Goal: Find specific fact: Find specific fact

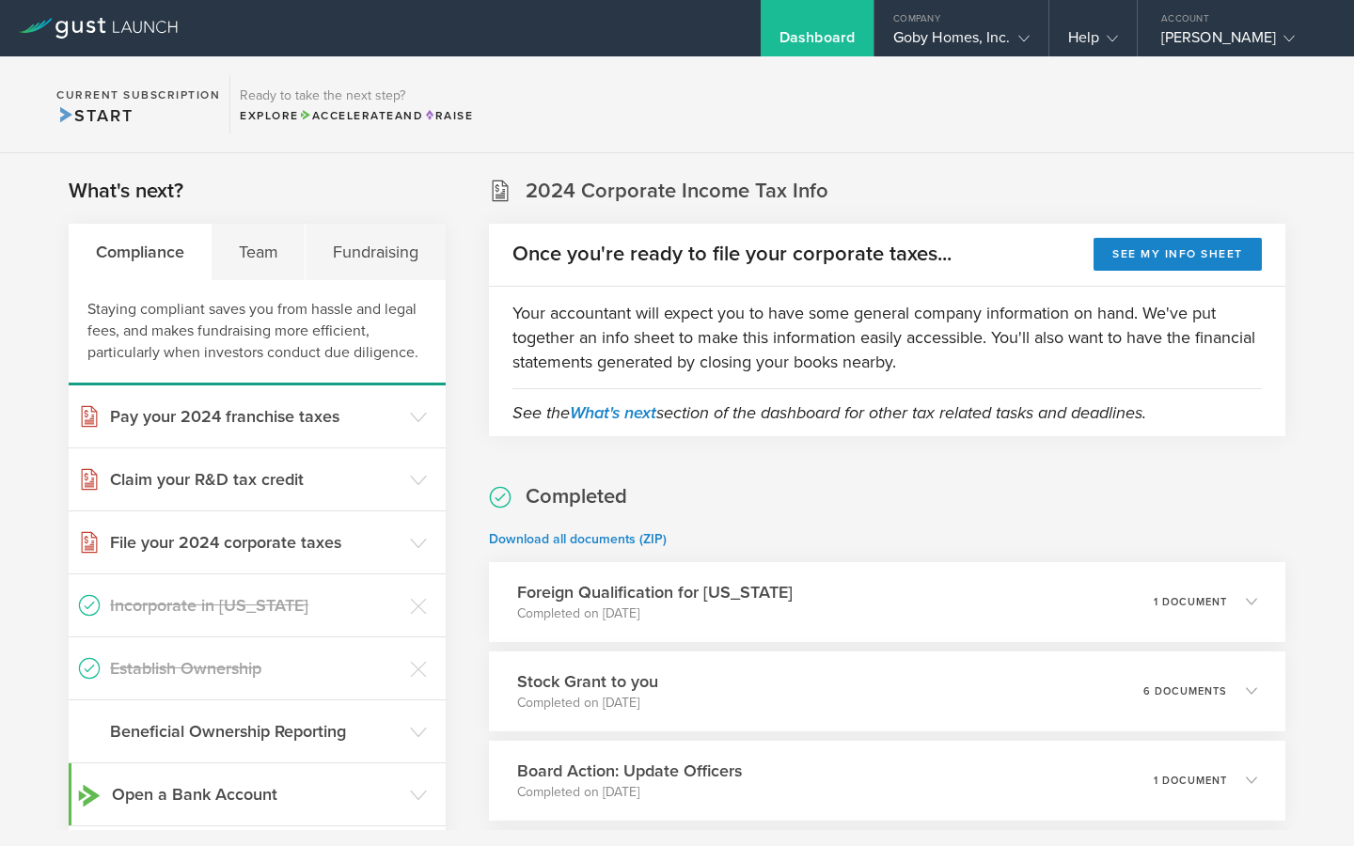
click at [962, 71] on section "Current Subscription Start Ready to take the next step? Explore Accelerate and …" at bounding box center [677, 104] width 1354 height 97
click at [962, 48] on div "Goby Homes, Inc." at bounding box center [961, 42] width 136 height 28
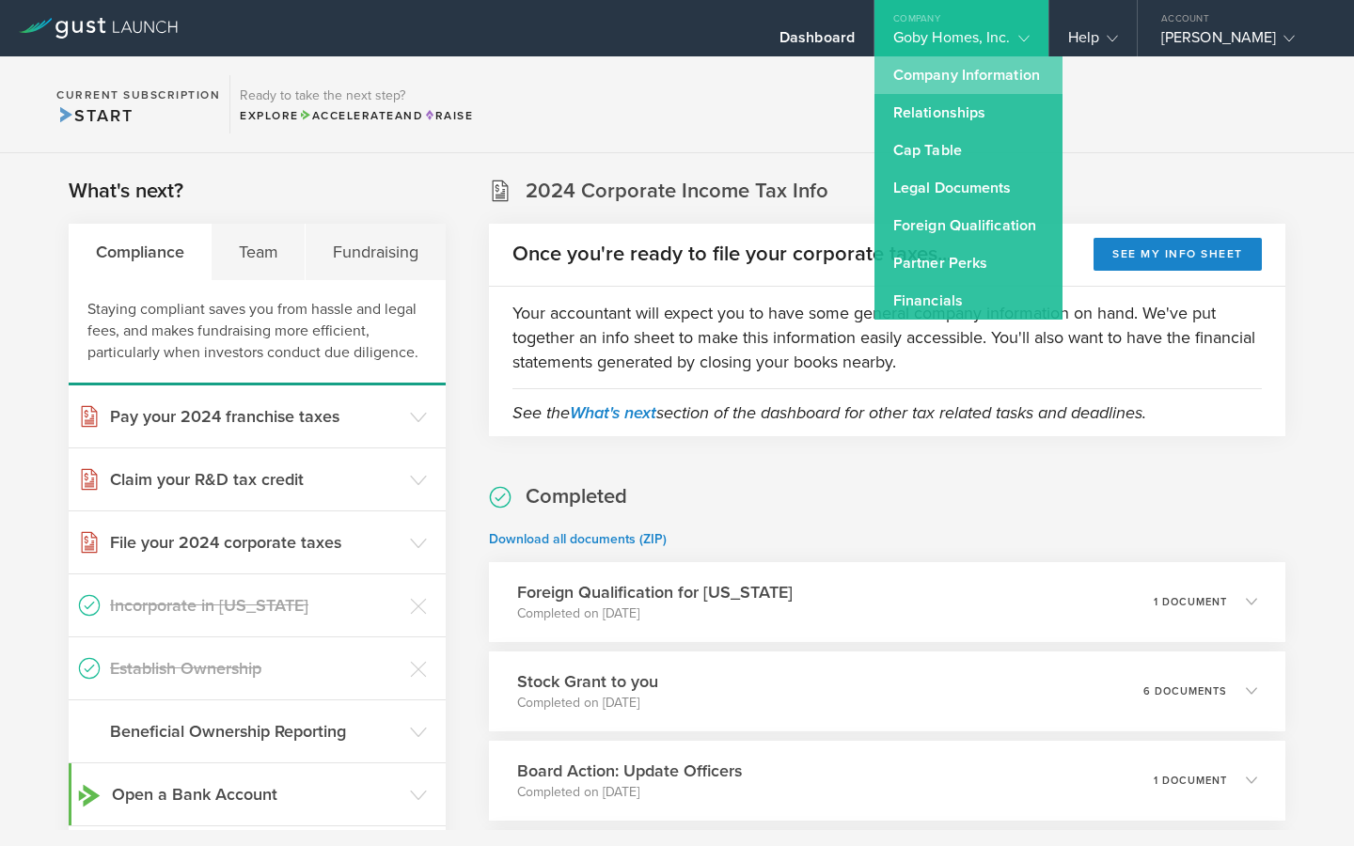
click at [953, 79] on link "Company Information" at bounding box center [968, 75] width 188 height 38
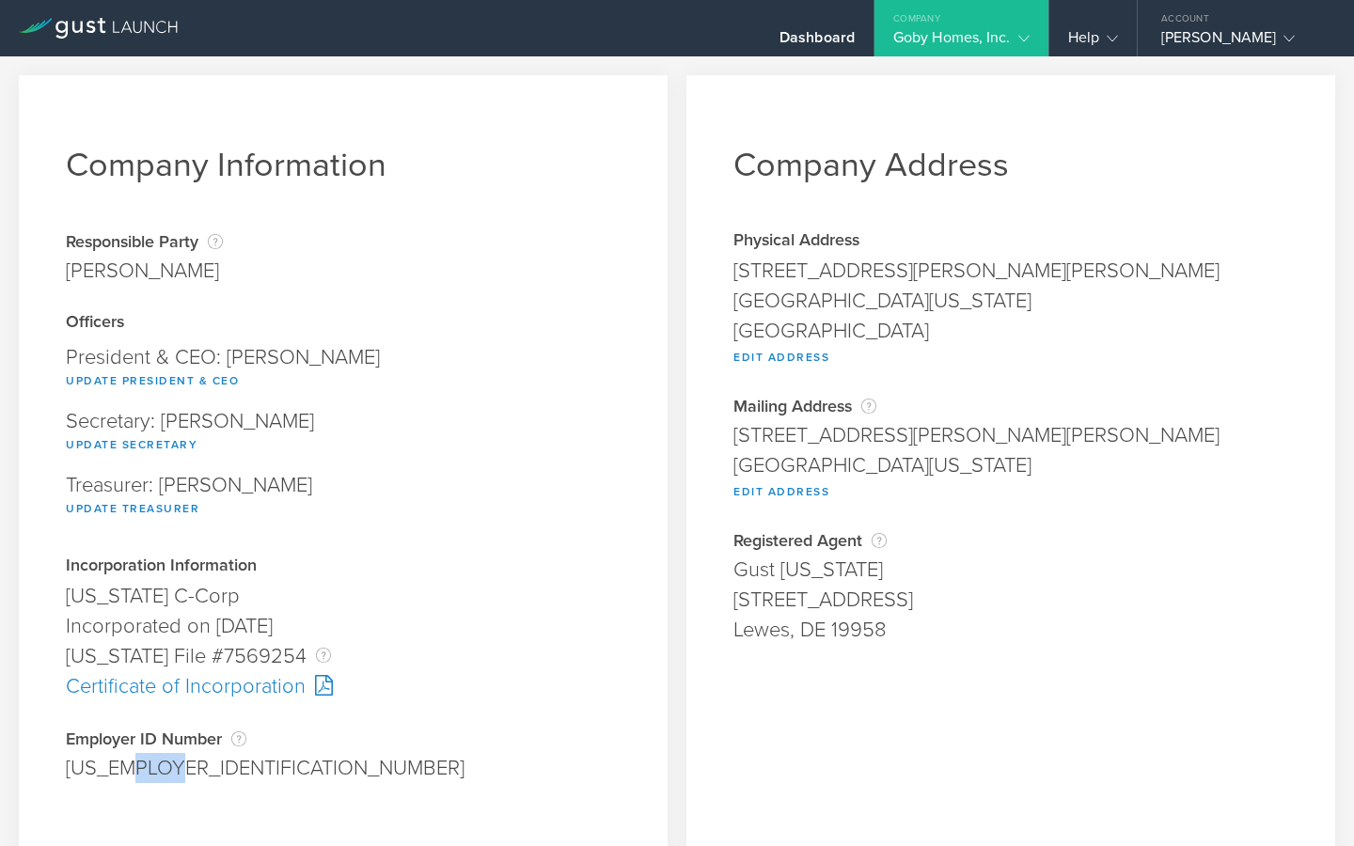
drag, startPoint x: 185, startPoint y: 772, endPoint x: 129, endPoint y: 772, distance: 56.4
click at [128, 772] on div "[US_EMPLOYER_IDENTIFICATION_NUMBER]" at bounding box center [343, 768] width 555 height 30
copy div "9961"
click at [174, 773] on div "[US_EMPLOYER_IDENTIFICATION_NUMBER]" at bounding box center [343, 768] width 555 height 30
drag, startPoint x: 174, startPoint y: 771, endPoint x: 133, endPoint y: 771, distance: 41.4
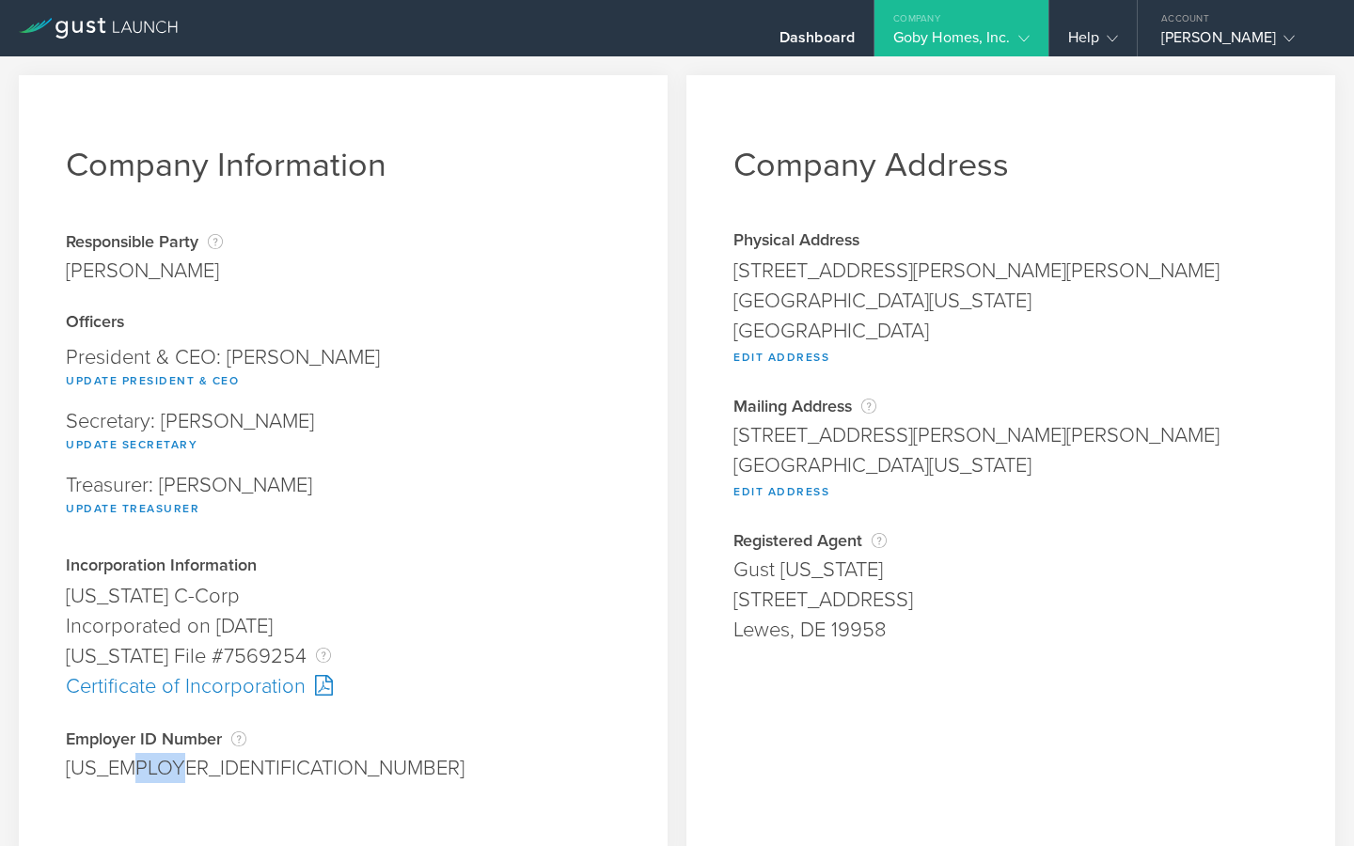
click at [133, 771] on div "[US_EMPLOYER_IDENTIFICATION_NUMBER]" at bounding box center [343, 768] width 555 height 30
copy div "9961"
click at [209, 763] on div "[US_EMPLOYER_IDENTIFICATION_NUMBER]" at bounding box center [343, 768] width 555 height 30
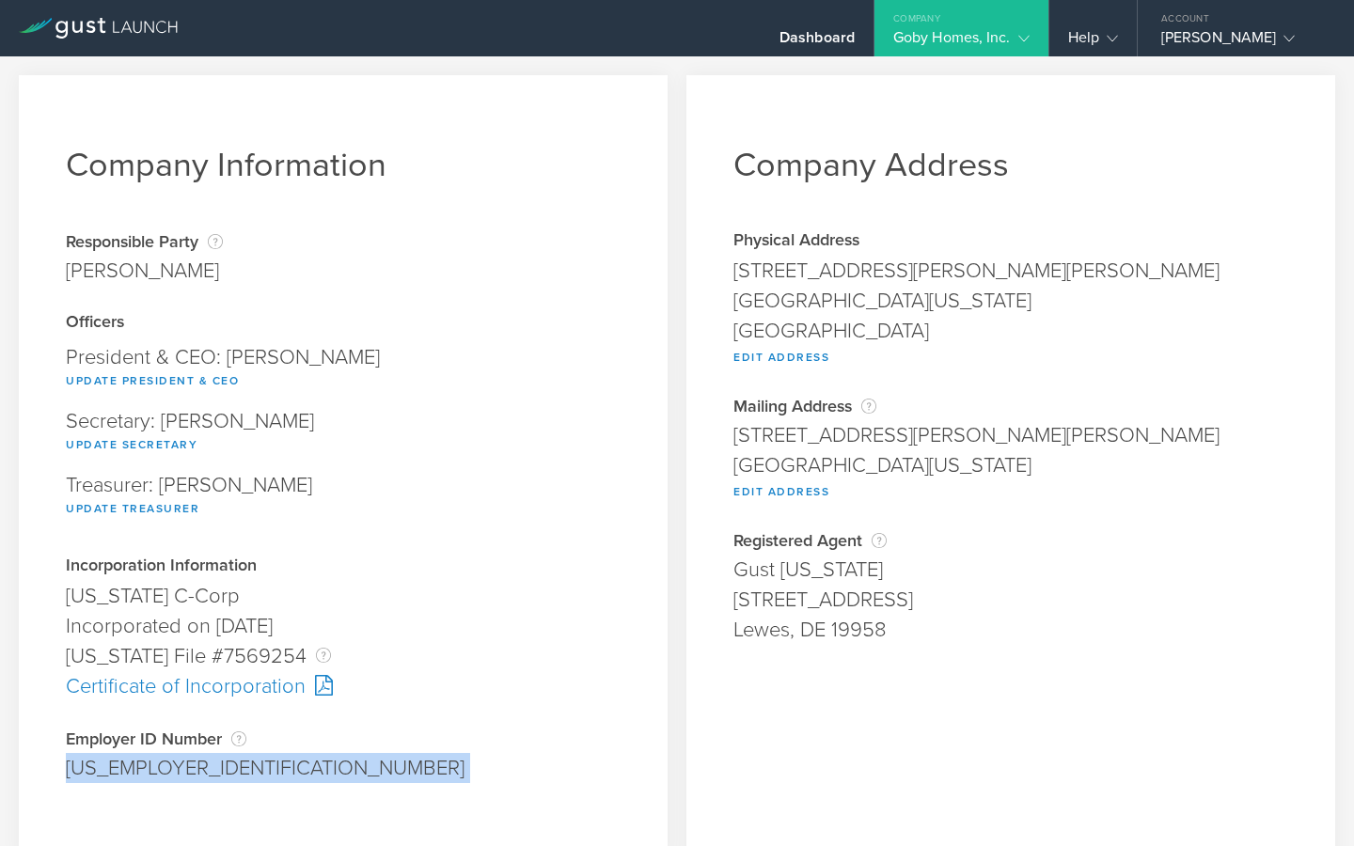
copy div "[US_EMPLOYER_IDENTIFICATION_NUMBER] Pending"
